Goal: Task Accomplishment & Management: Use online tool/utility

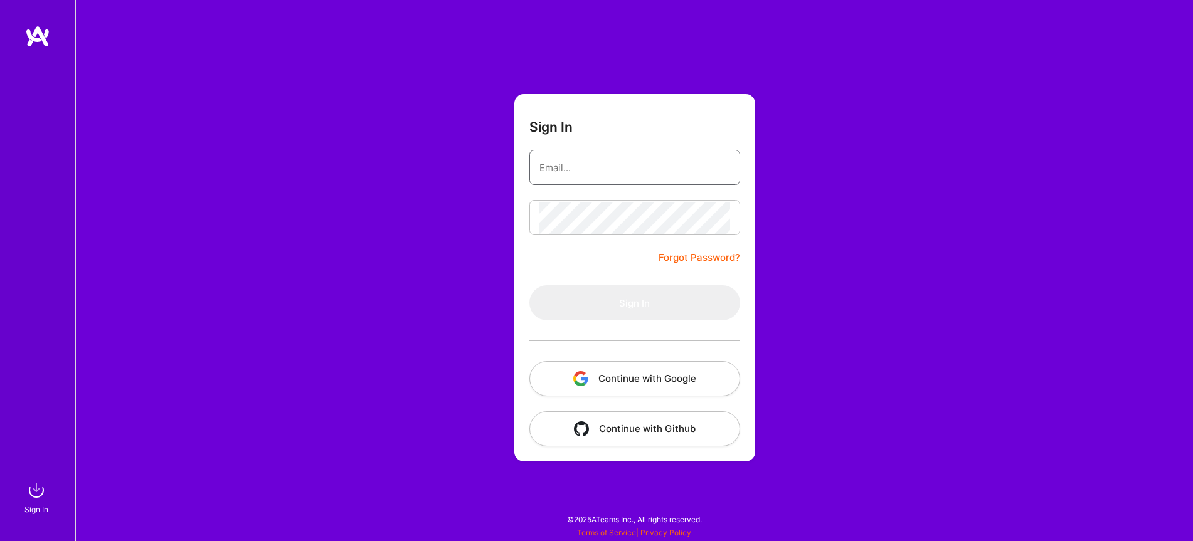
type input "[EMAIL_ADDRESS][DOMAIN_NAME]"
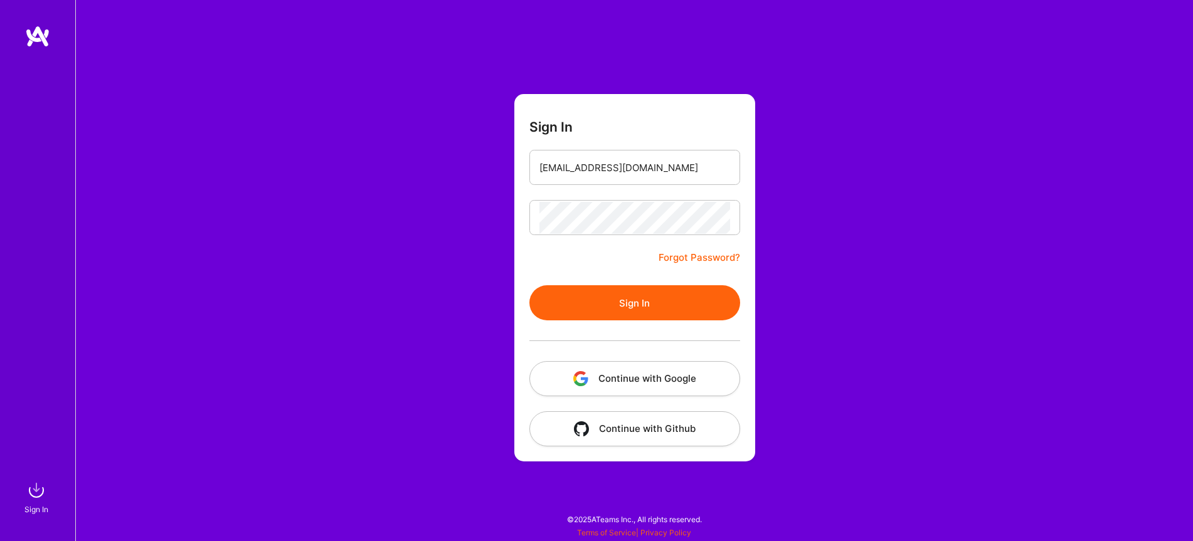
click at [628, 324] on div at bounding box center [634, 340] width 211 height 41
click at [628, 316] on button "Sign In" at bounding box center [634, 302] width 211 height 35
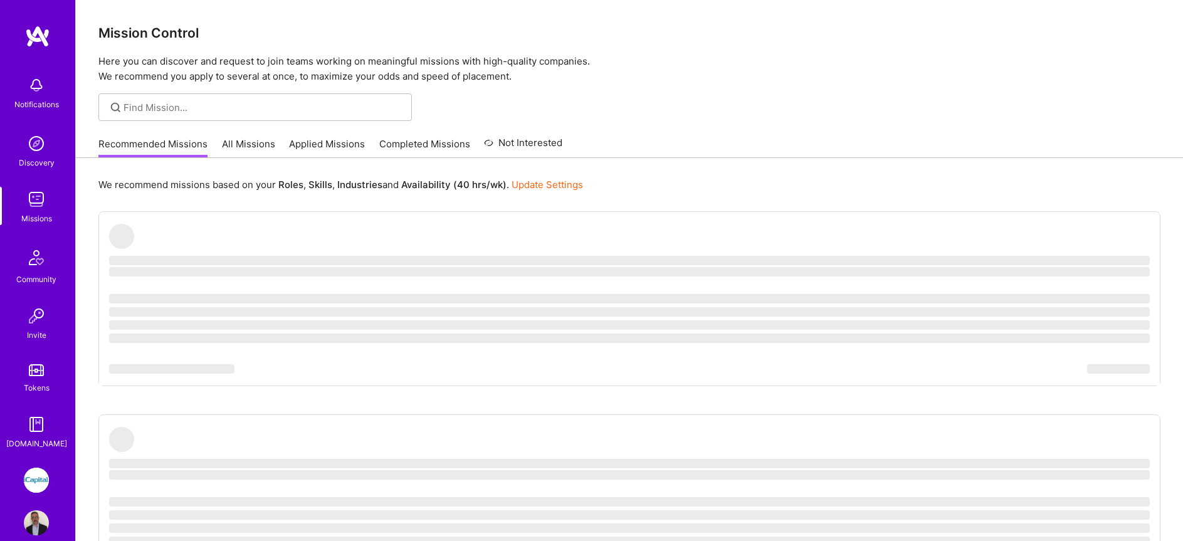
click at [326, 142] on link "Applied Missions" at bounding box center [327, 147] width 76 height 21
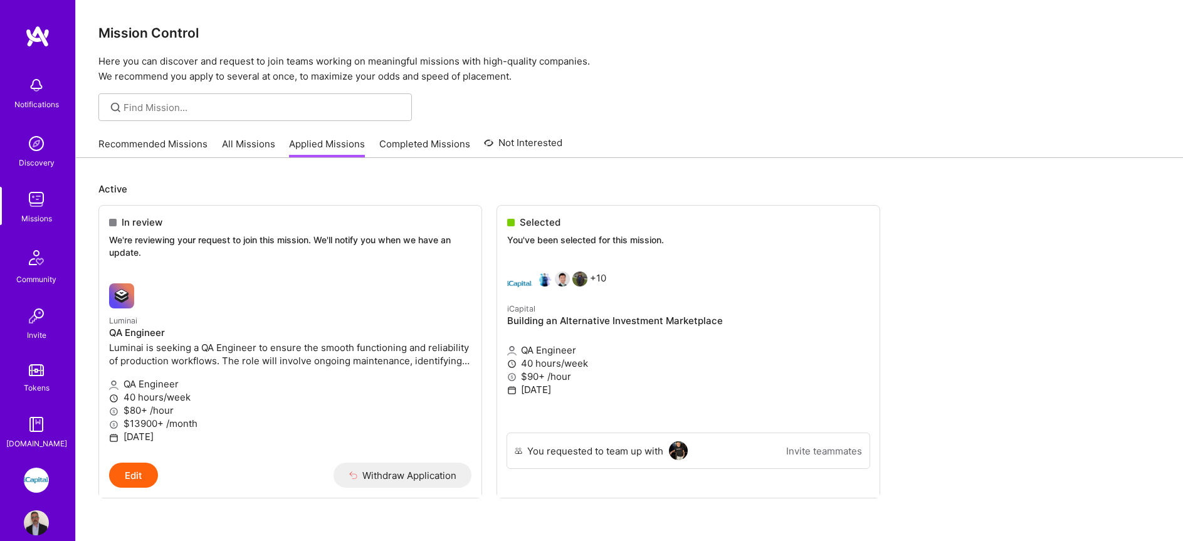
click at [29, 204] on img at bounding box center [36, 199] width 25 height 25
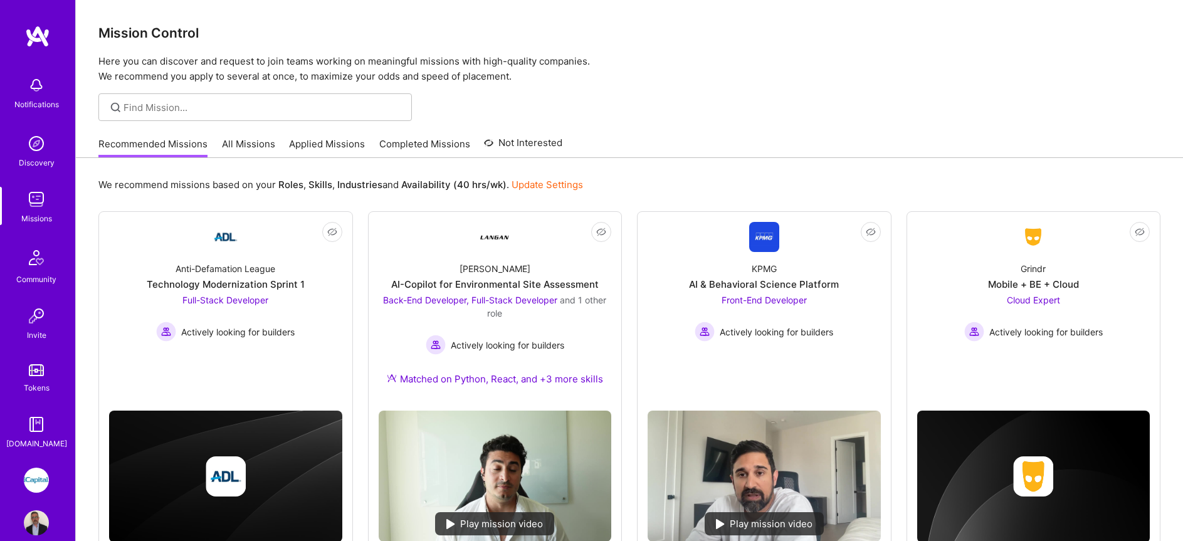
click at [238, 146] on link "All Missions" at bounding box center [248, 147] width 53 height 21
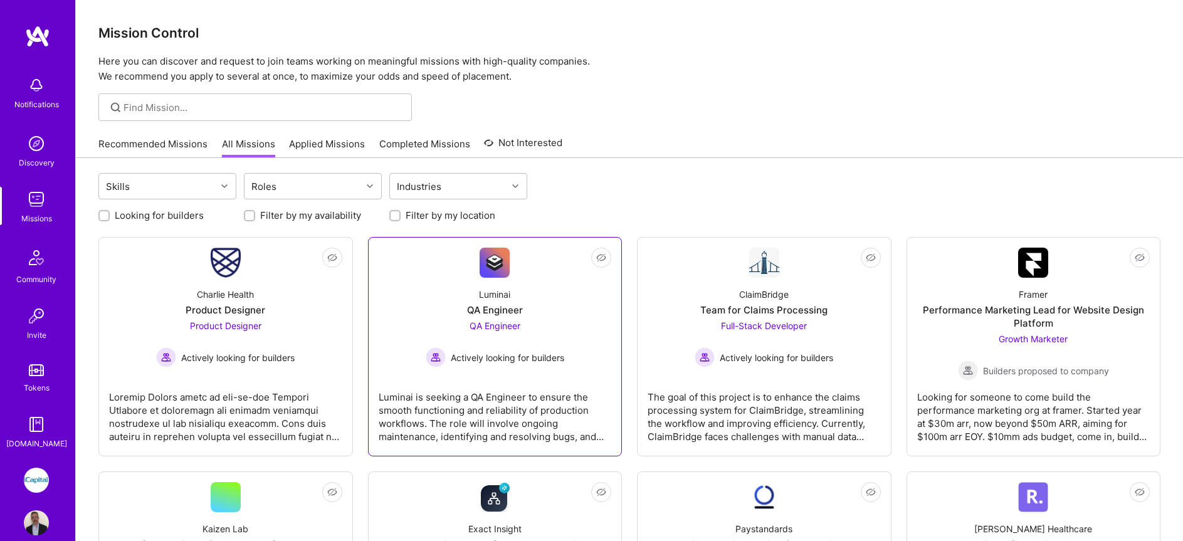
click at [460, 327] on div "QA Engineer Actively looking for builders" at bounding box center [495, 343] width 139 height 48
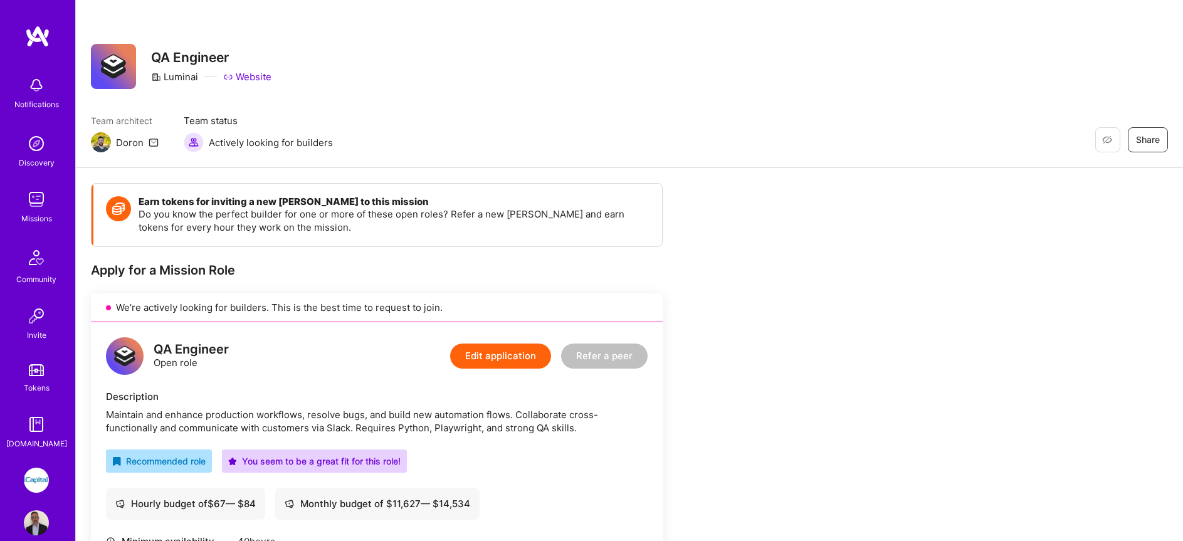
click at [33, 91] on img at bounding box center [36, 85] width 25 height 25
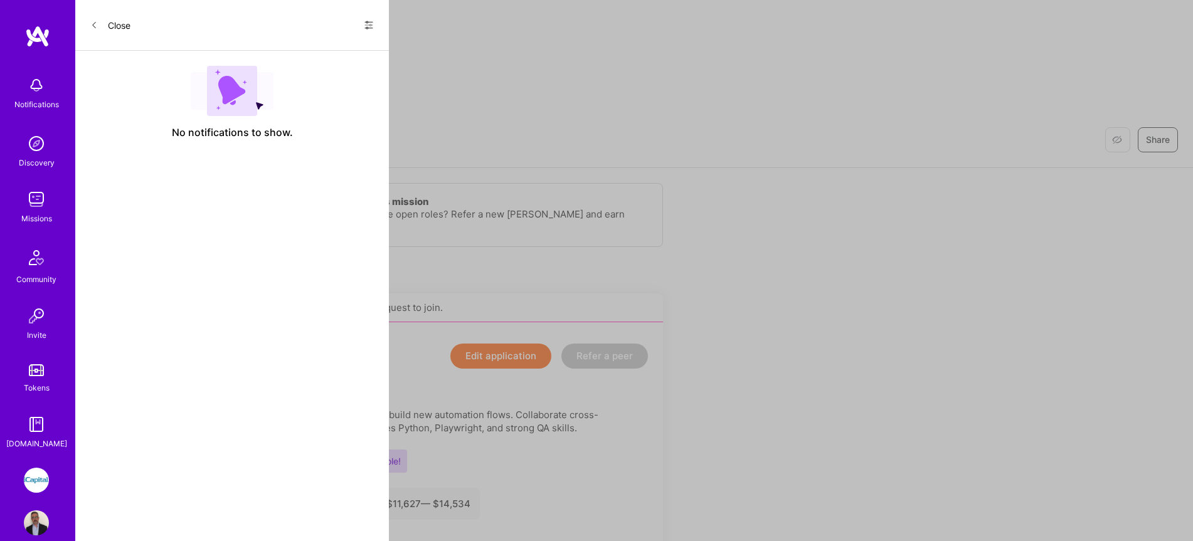
click at [94, 31] on button "Close" at bounding box center [110, 25] width 40 height 20
